Goal: Find contact information: Find contact information

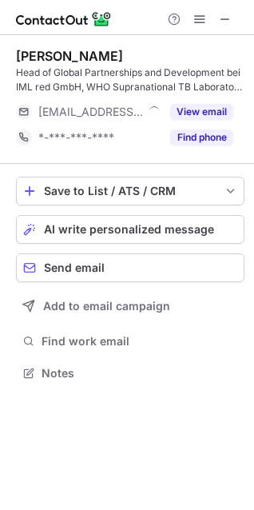
scroll to position [362, 254]
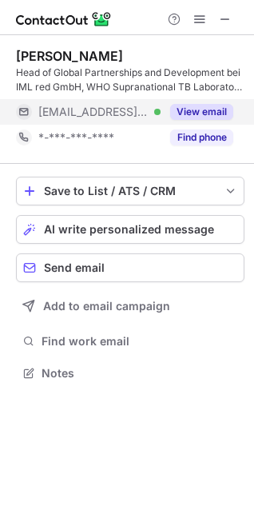
click at [211, 116] on button "View email" at bounding box center [201, 112] width 63 height 16
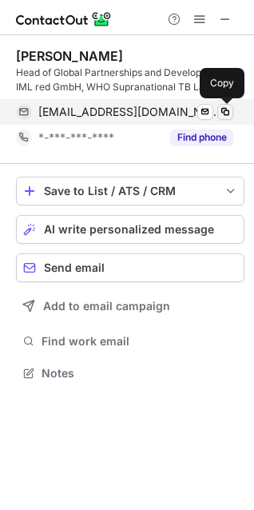
click at [229, 112] on span at bounding box center [225, 112] width 13 height 13
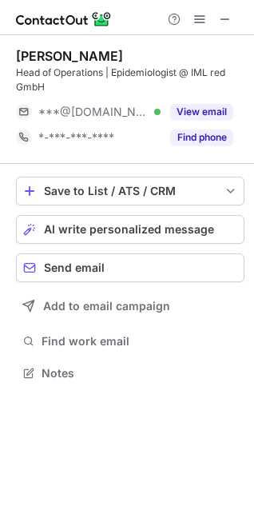
scroll to position [362, 254]
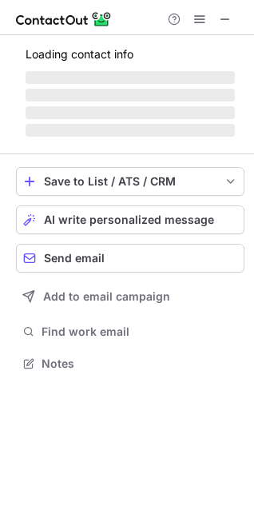
scroll to position [362, 254]
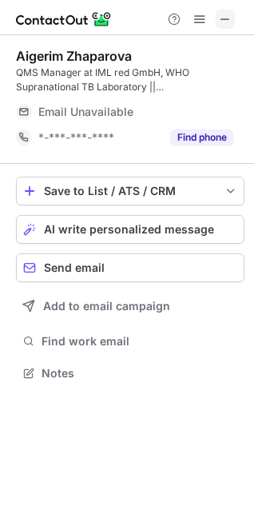
click at [230, 17] on span at bounding box center [225, 19] width 13 height 13
click at [221, 18] on span at bounding box center [225, 19] width 13 height 13
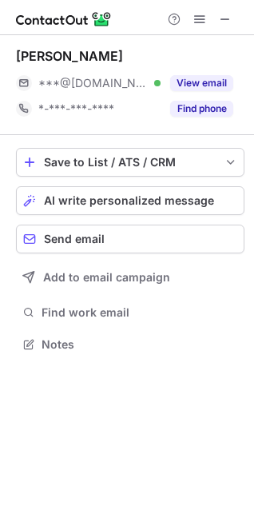
scroll to position [333, 254]
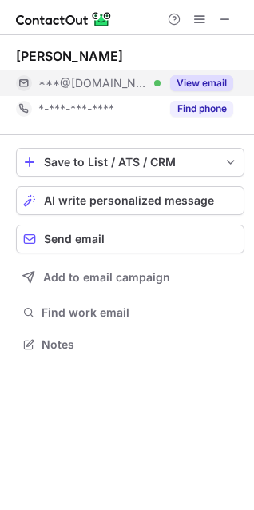
click at [223, 82] on button "View email" at bounding box center [201, 83] width 63 height 16
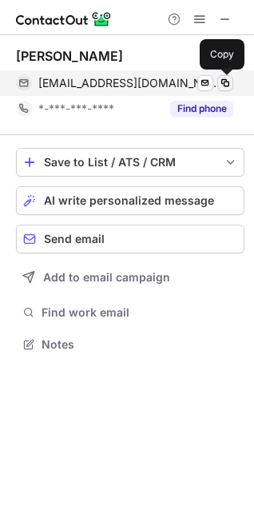
click at [227, 81] on span at bounding box center [225, 83] width 13 height 13
